Goal: Task Accomplishment & Management: Manage account settings

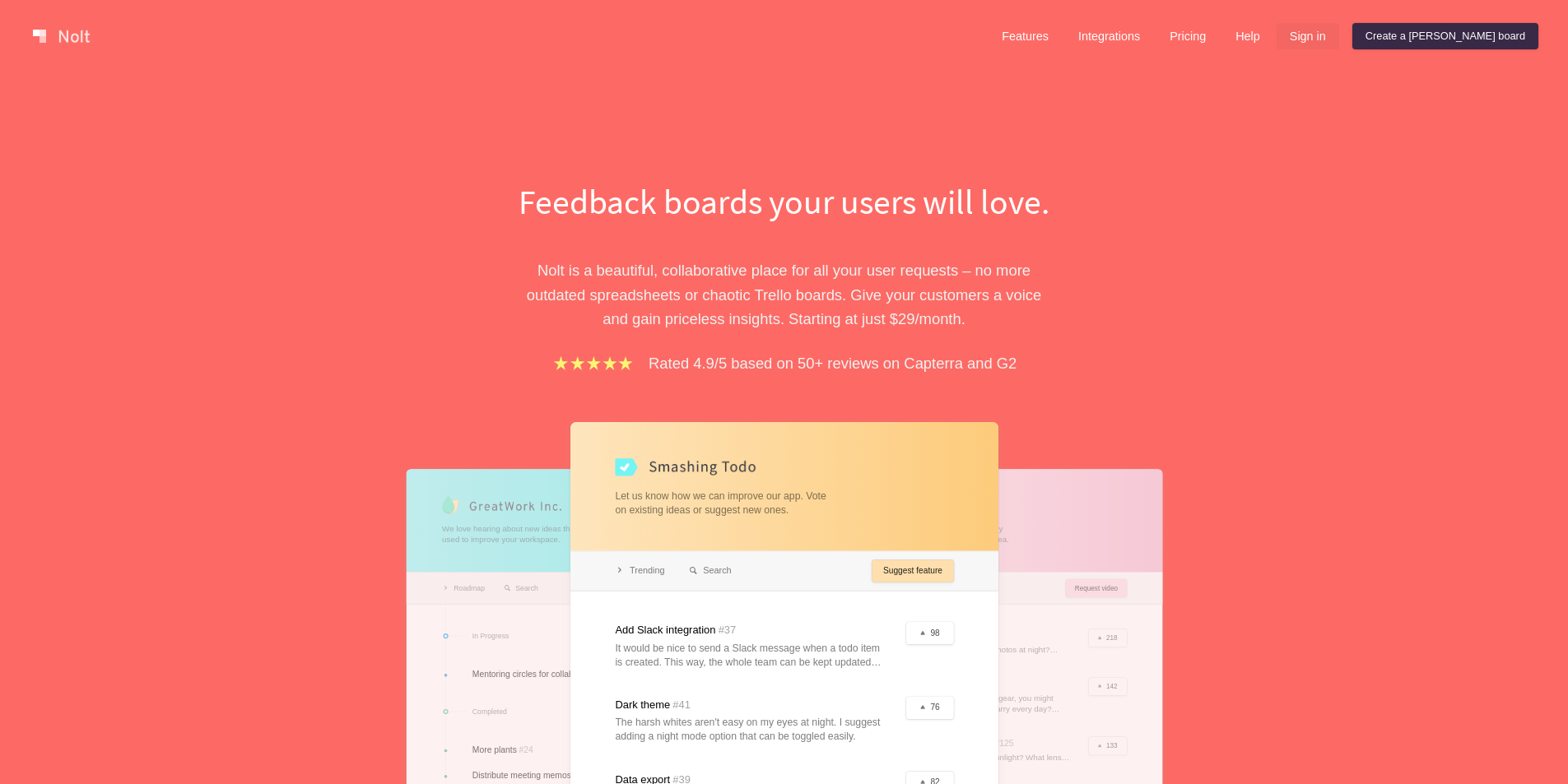
click at [1339, 38] on link "Sign in" at bounding box center [1309, 36] width 63 height 26
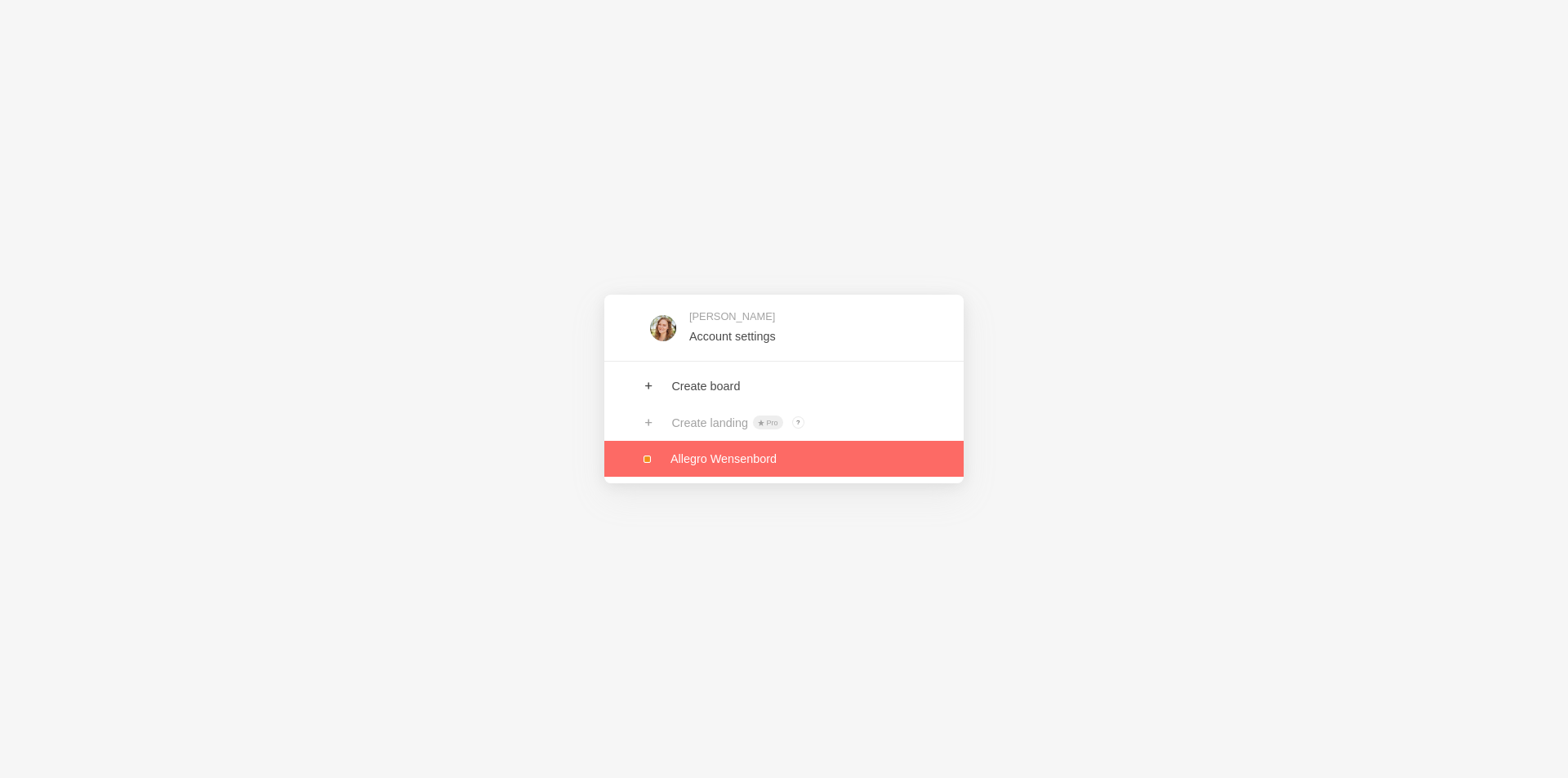
click at [723, 462] on link at bounding box center [784, 458] width 360 height 36
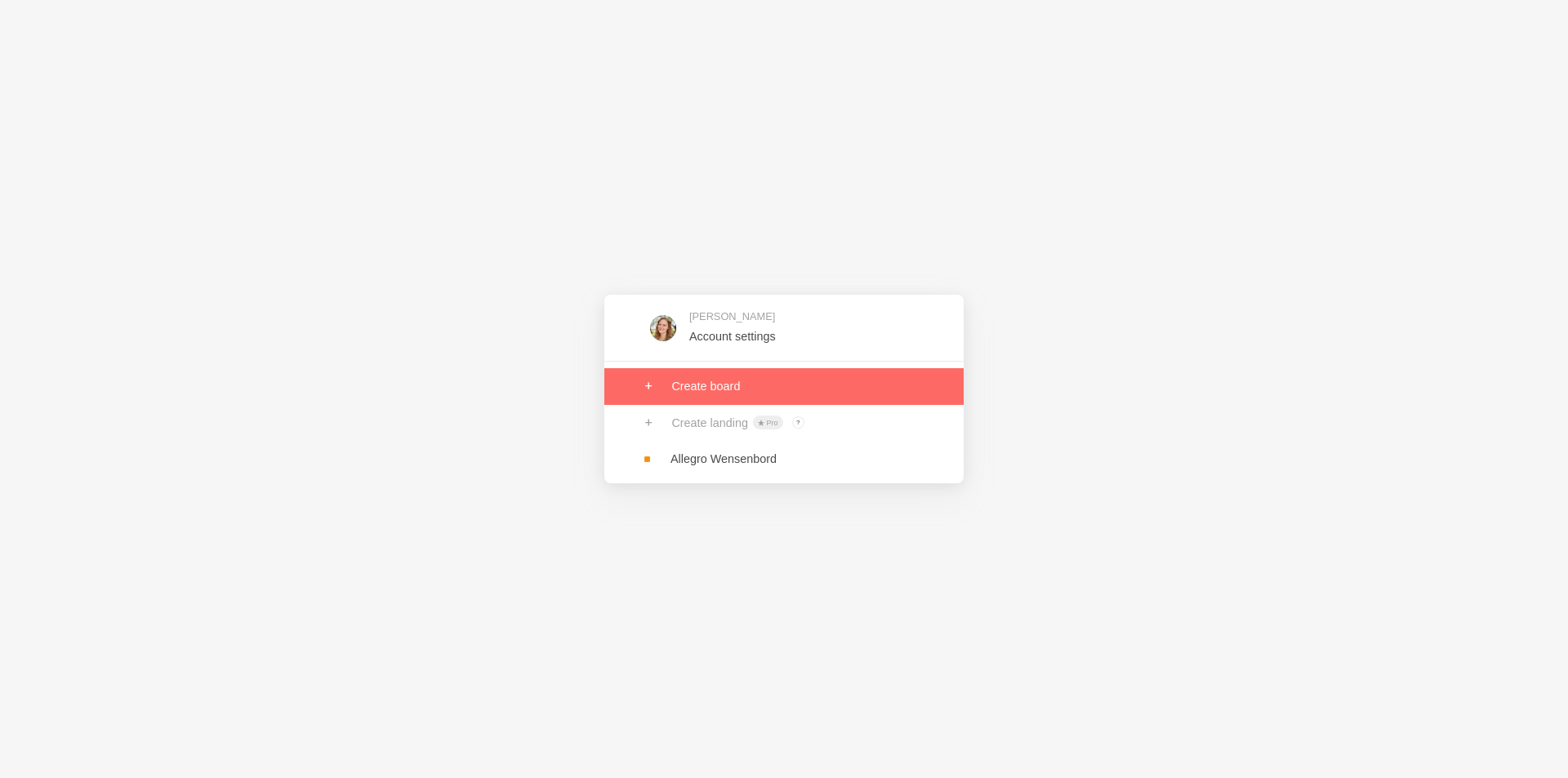
click at [693, 391] on link at bounding box center [784, 386] width 360 height 36
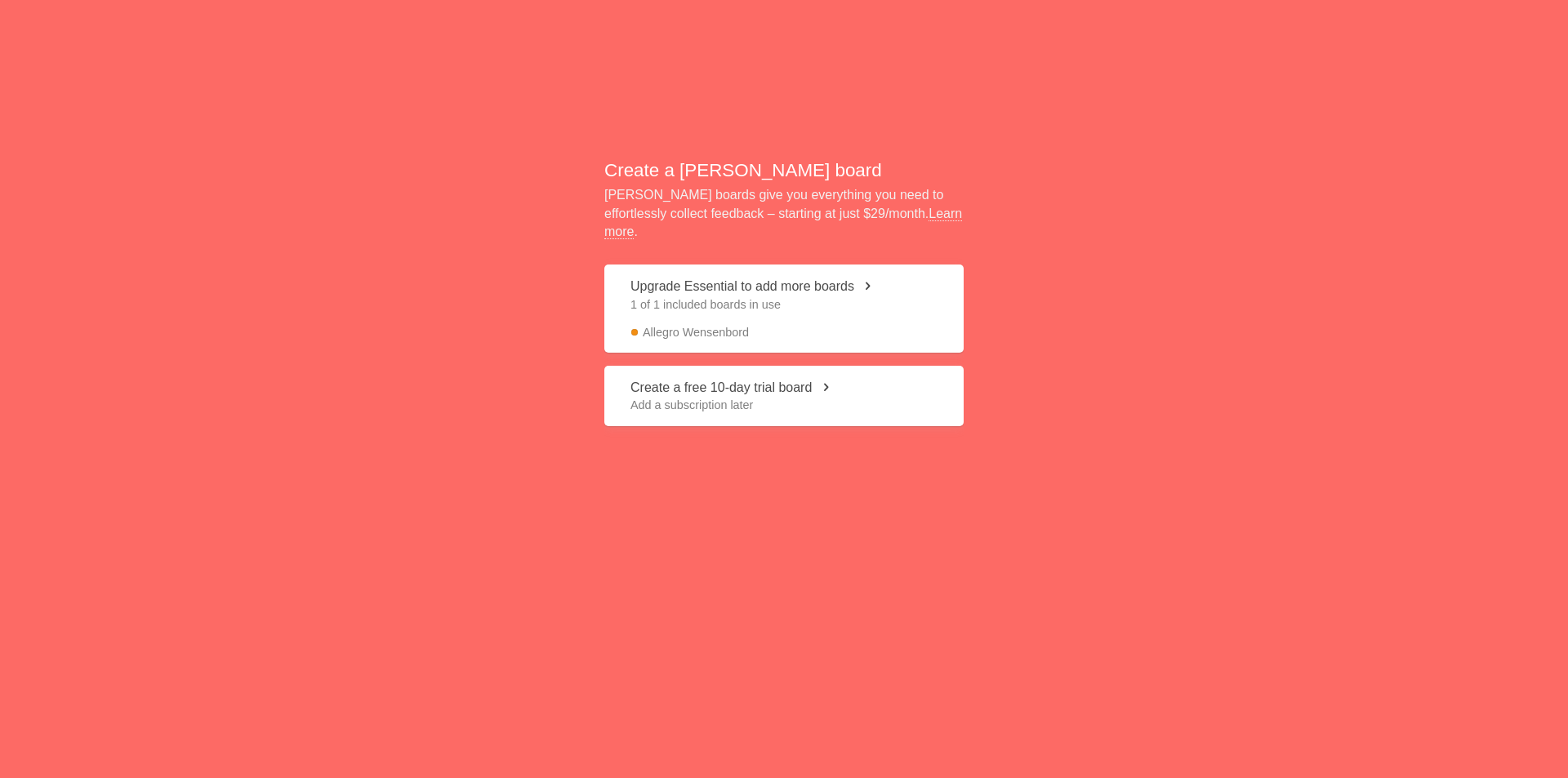
click at [815, 296] on span "1 of 1 included boards in use" at bounding box center [784, 304] width 307 height 16
